Goal: Check status: Check status

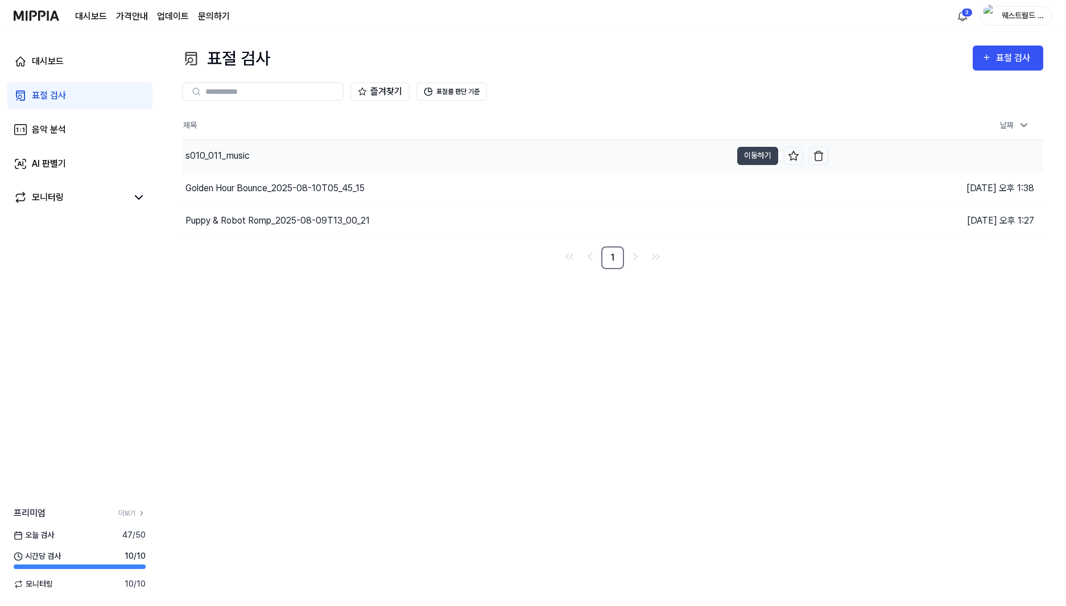
click at [282, 167] on div "s010_011_music" at bounding box center [457, 156] width 550 height 32
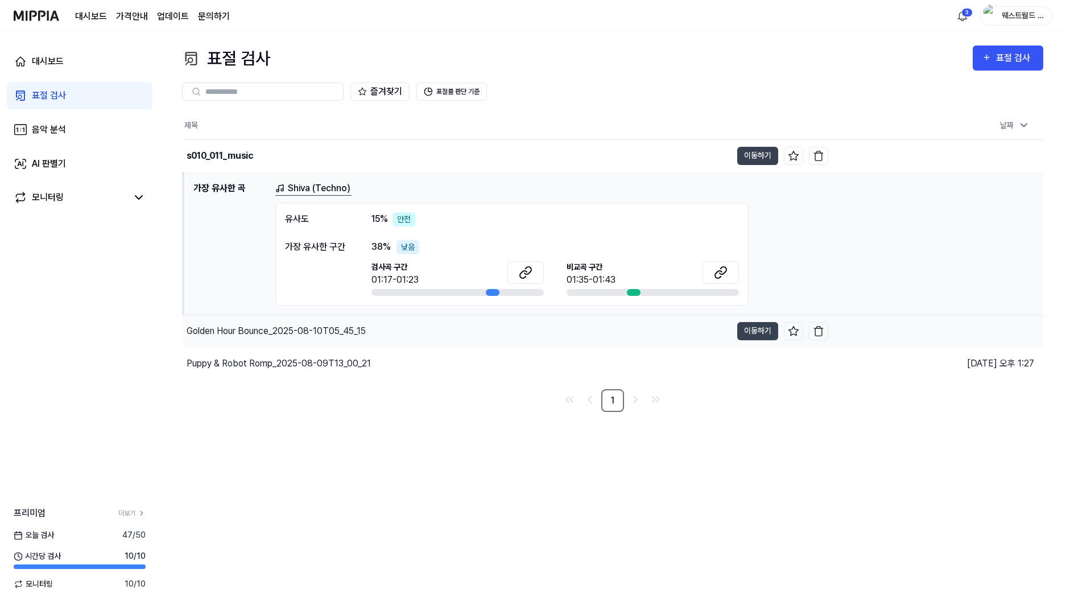
click at [288, 334] on div "Golden Hour Bounce_2025-08-10T05_45_15" at bounding box center [276, 331] width 179 height 14
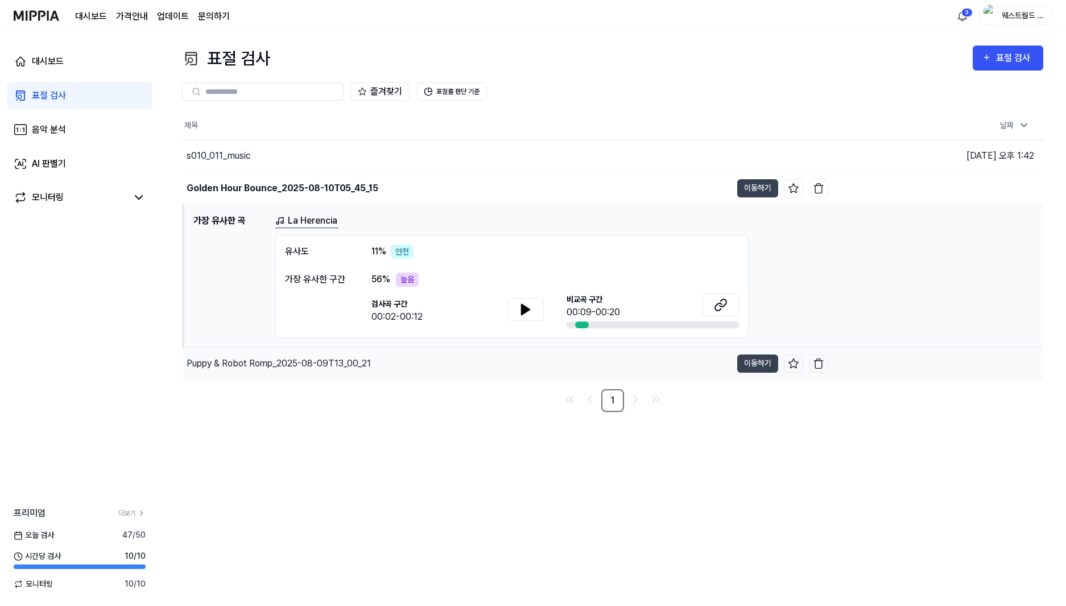
click at [303, 361] on div "Puppy & Robot Romp_2025-08-09T13_00_21" at bounding box center [279, 364] width 184 height 14
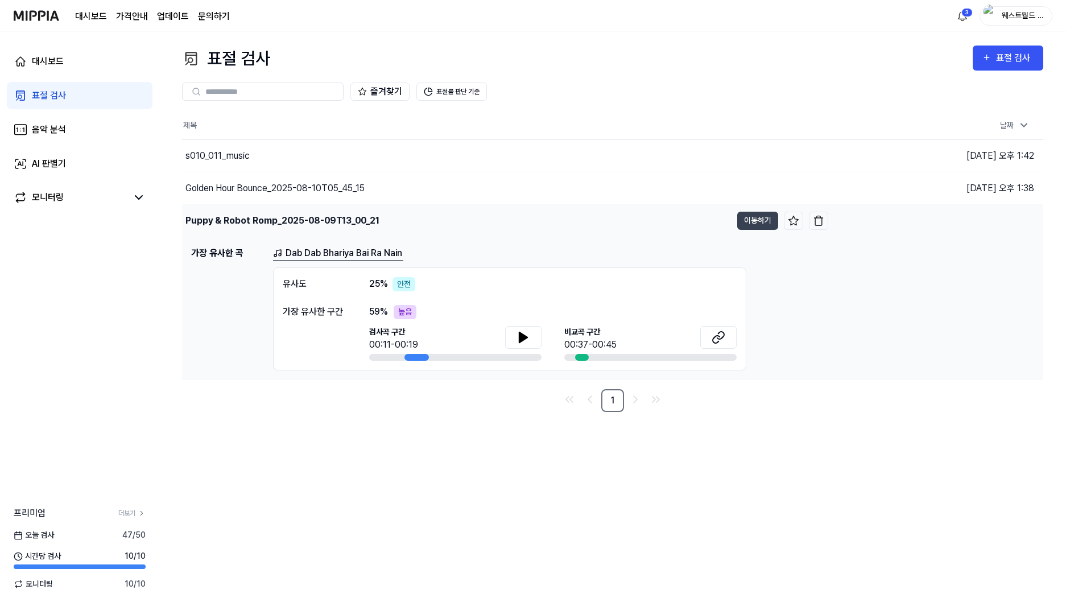
click at [248, 218] on div "Puppy & Robot Romp_2025-08-09T13_00_21" at bounding box center [283, 221] width 194 height 14
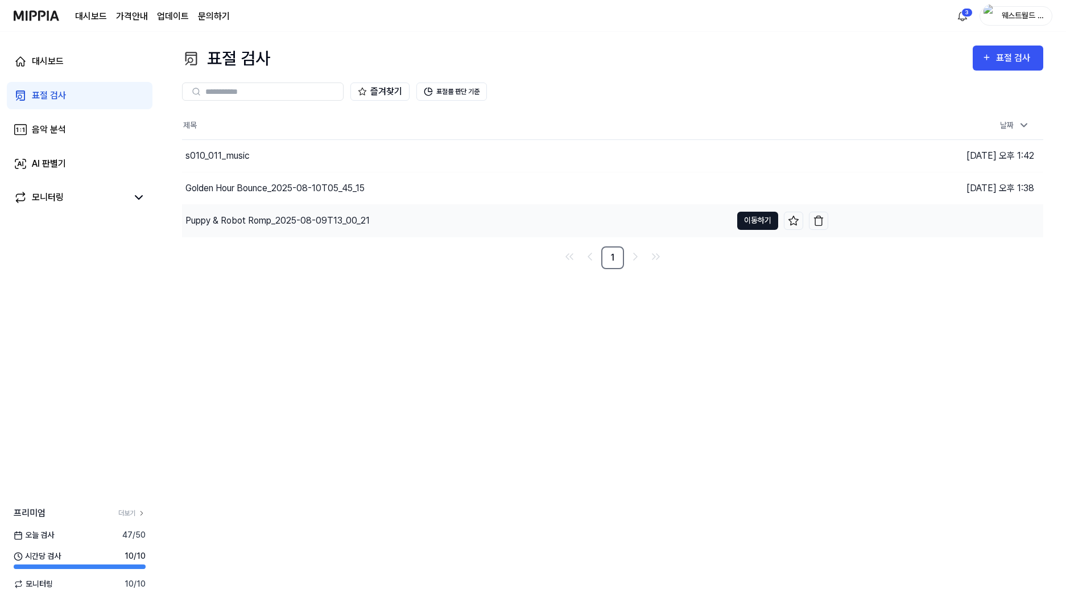
click at [764, 217] on button "이동하기" at bounding box center [757, 221] width 41 height 18
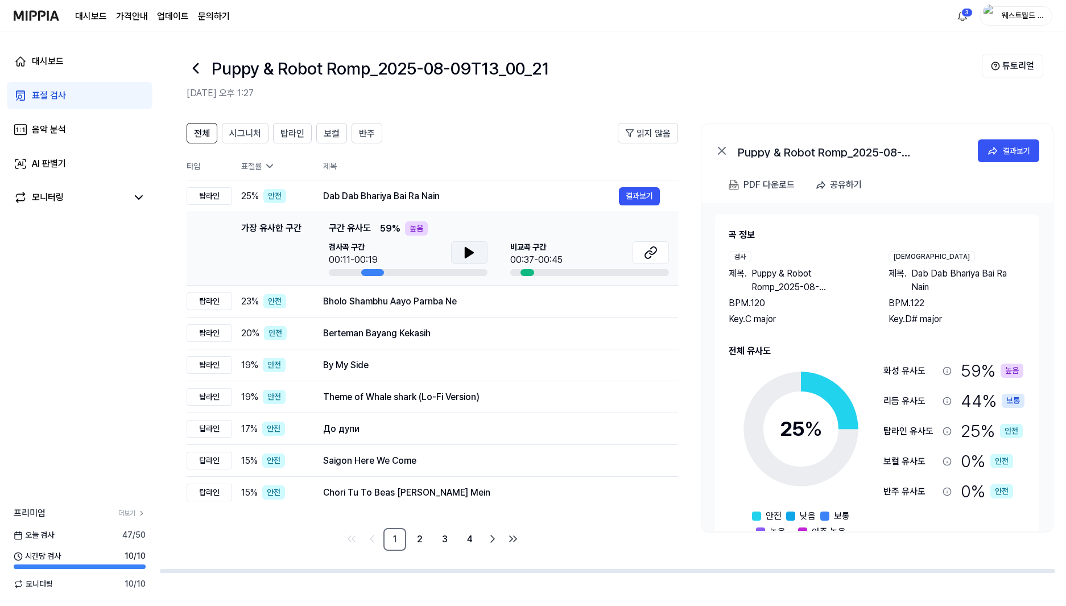
click at [465, 253] on icon at bounding box center [469, 253] width 8 height 10
click at [466, 253] on icon at bounding box center [467, 252] width 2 height 9
click at [650, 252] on icon at bounding box center [651, 253] width 14 height 14
